Goal: Task Accomplishment & Management: Manage account settings

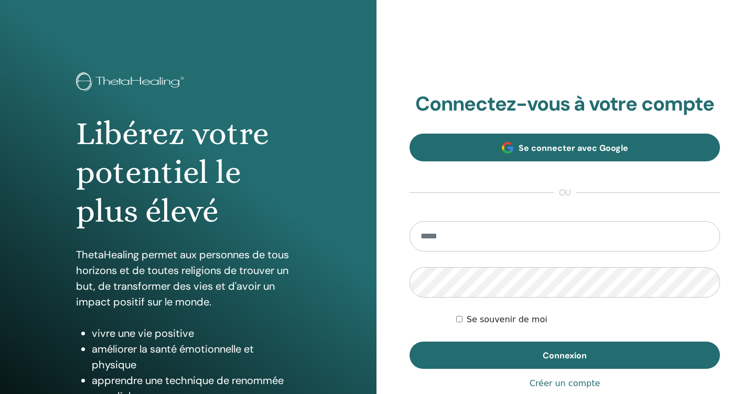
click at [531, 150] on span "Se connecter avec Google" at bounding box center [573, 148] width 110 height 11
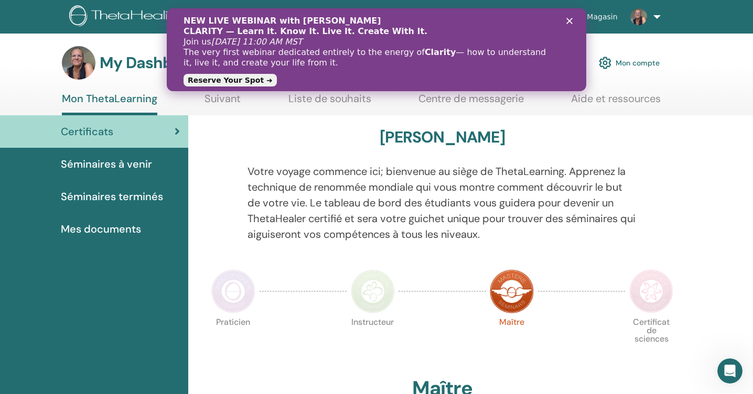
click at [569, 18] on icon "Fermer" at bounding box center [569, 21] width 6 height 6
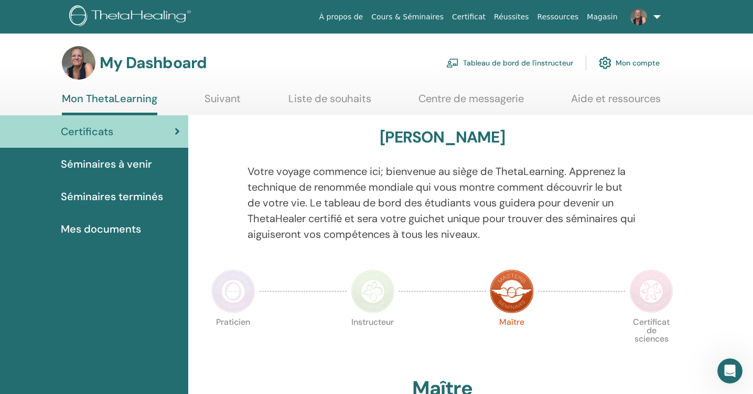
click at [557, 62] on link "Tableau de bord de l'instructeur" at bounding box center [509, 62] width 127 height 23
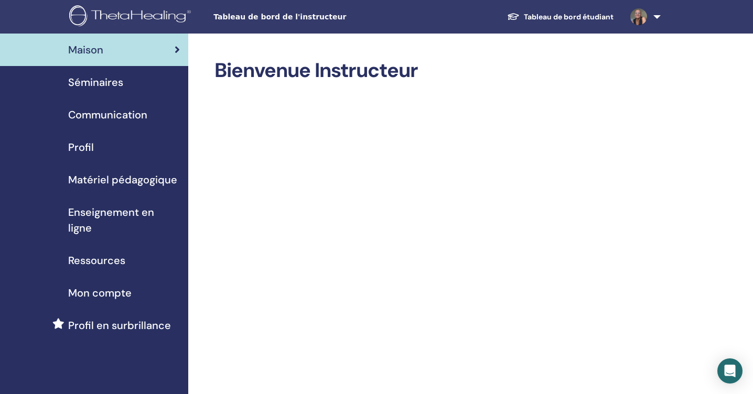
click at [95, 81] on span "Séminaires" at bounding box center [95, 82] width 55 height 16
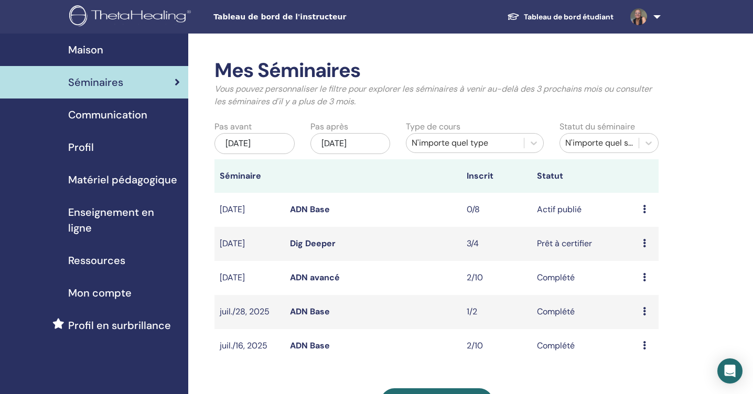
click at [643, 242] on icon at bounding box center [644, 243] width 3 height 8
click at [636, 280] on link "Participants" at bounding box center [642, 281] width 47 height 11
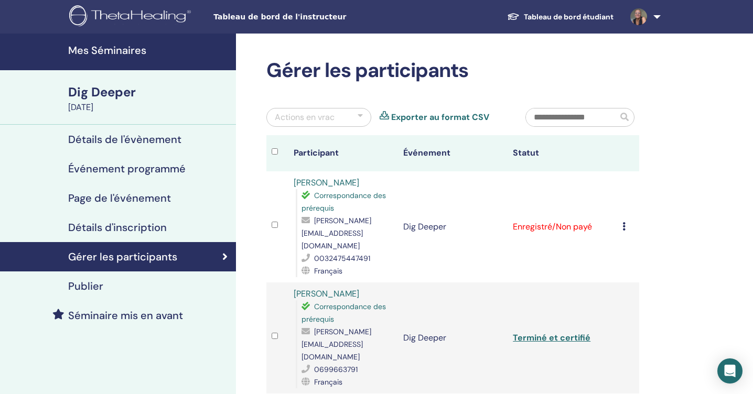
click at [623, 222] on icon at bounding box center [623, 226] width 3 height 8
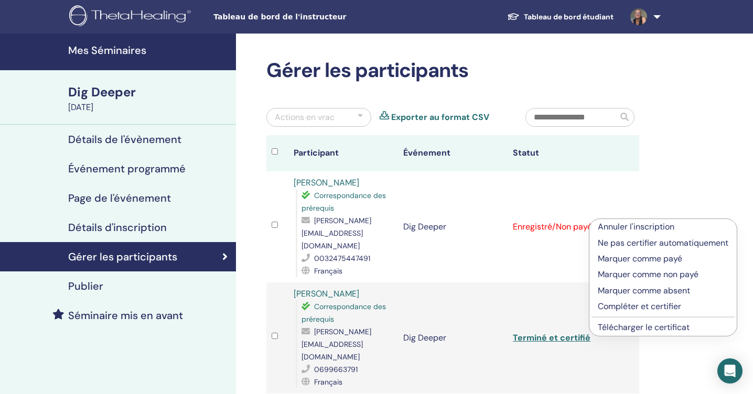
click at [623, 258] on p "Marquer comme payé" at bounding box center [662, 259] width 130 height 13
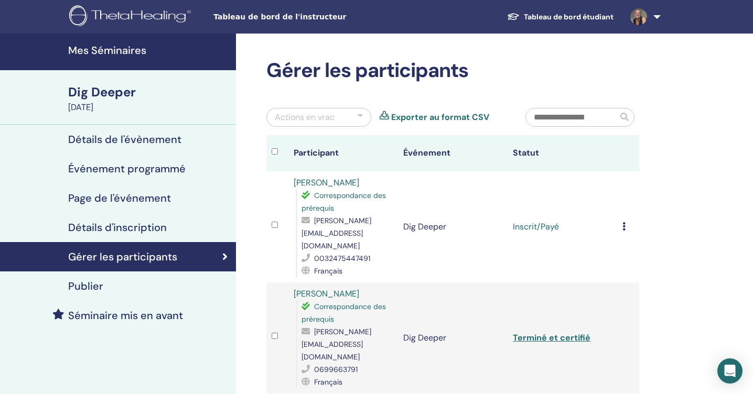
click at [623, 222] on icon at bounding box center [623, 226] width 3 height 8
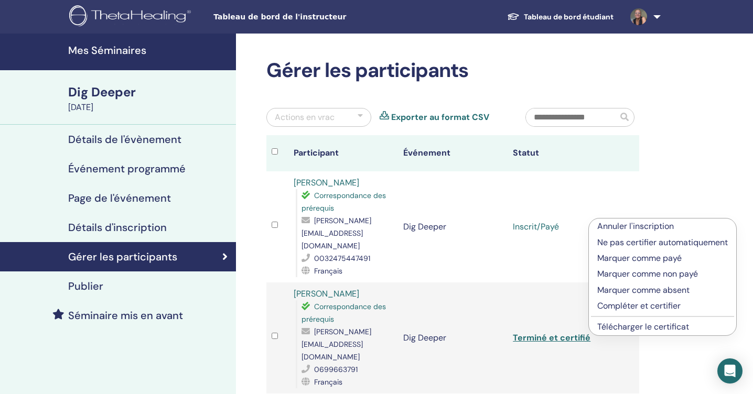
click at [616, 304] on p "Compléter et certifier" at bounding box center [662, 306] width 130 height 13
